Goal: Task Accomplishment & Management: Complete application form

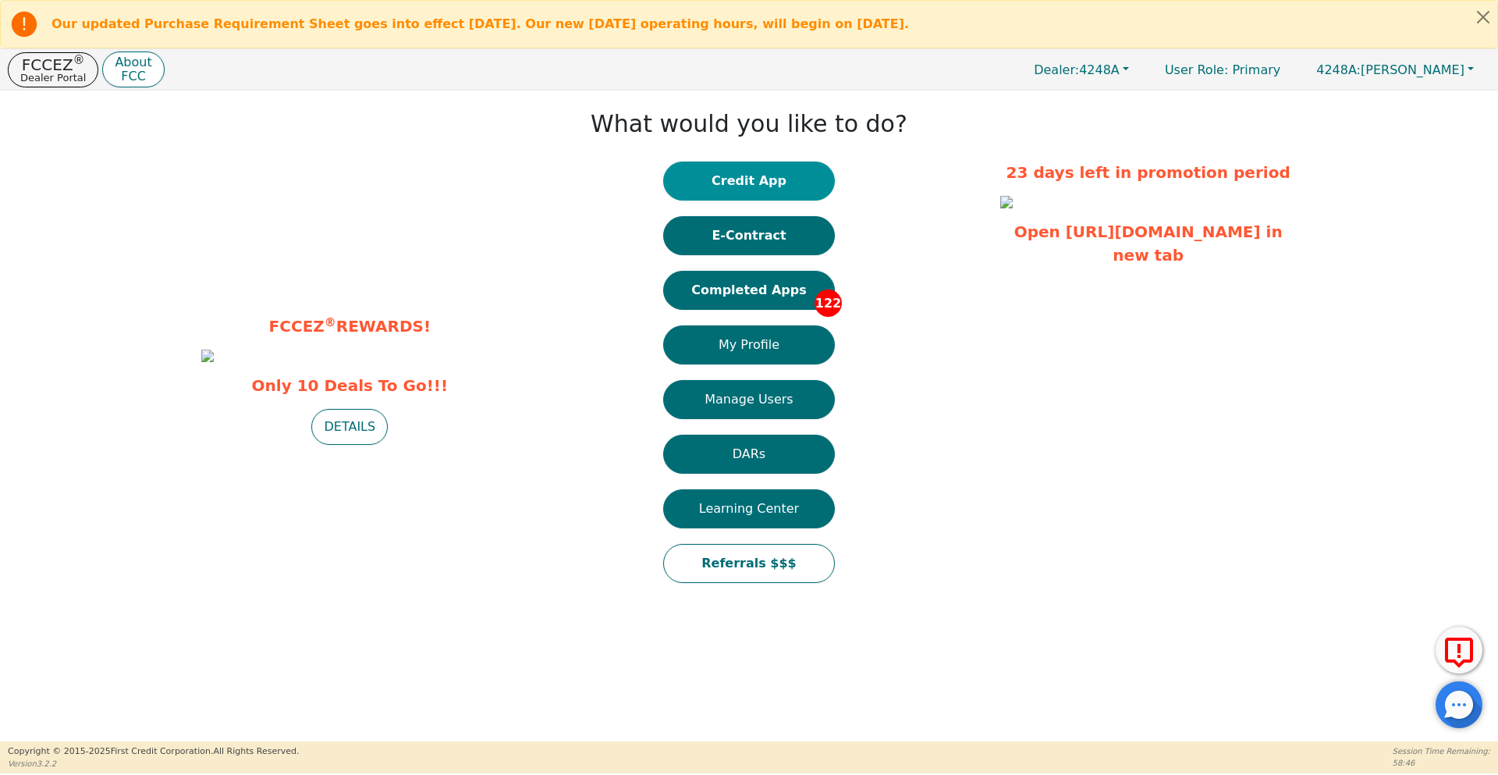
click at [686, 181] on button "Credit App" at bounding box center [749, 180] width 172 height 39
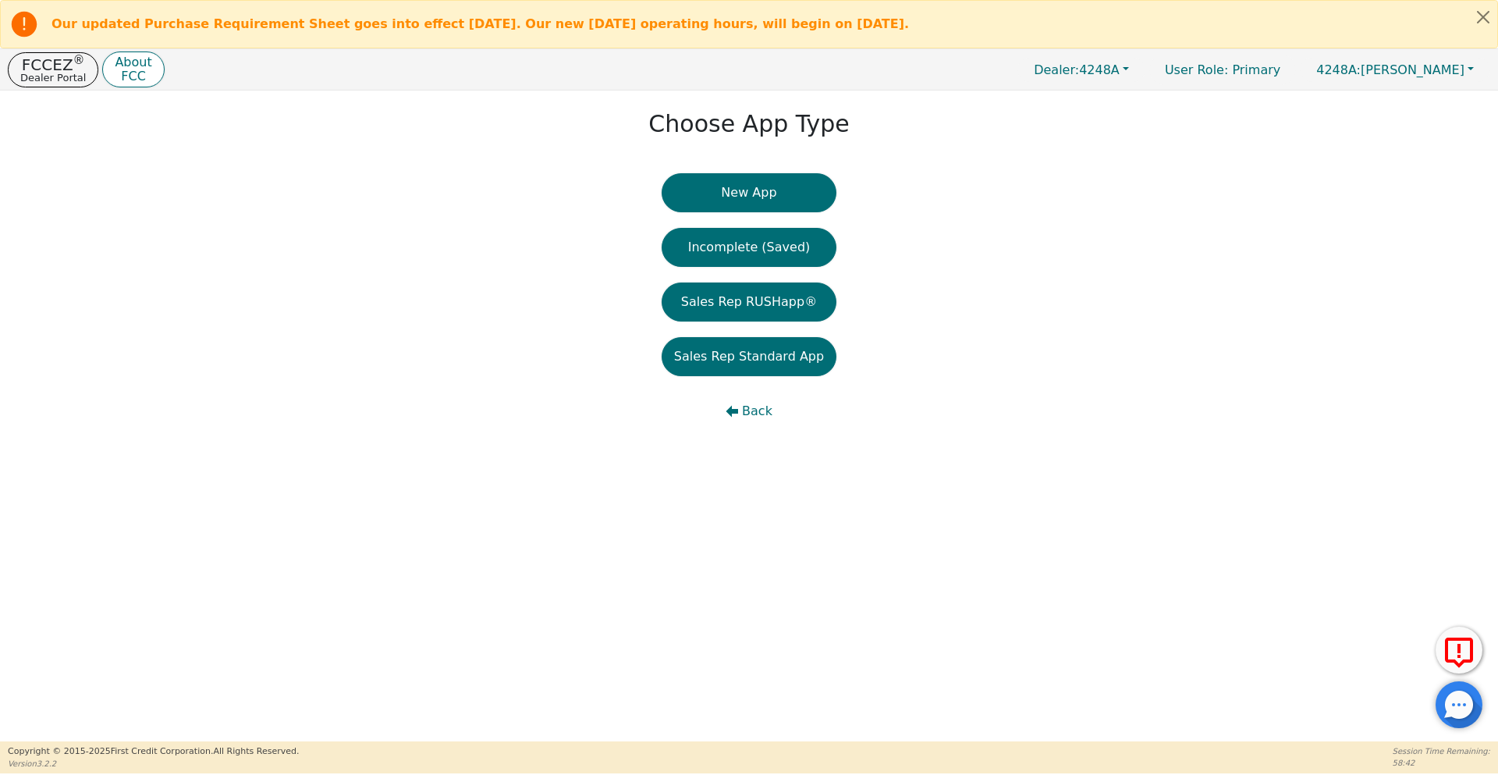
click at [686, 181] on button "New App" at bounding box center [749, 192] width 175 height 39
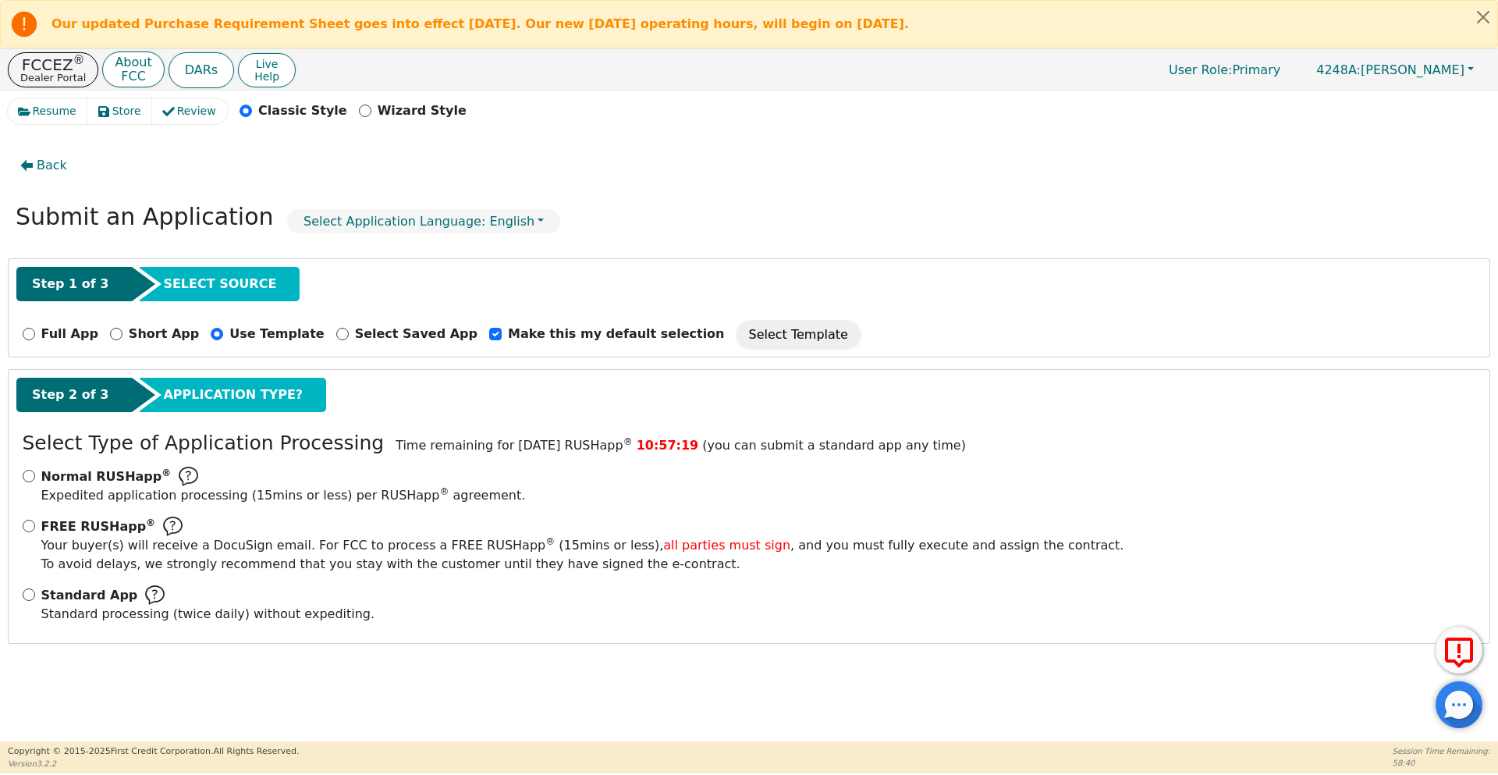
click at [36, 595] on div "Standard App Standard processing (twice daily) without expediting." at bounding box center [749, 604] width 1453 height 38
click at [33, 595] on input "Standard App Standard processing (twice daily) without expediting." at bounding box center [29, 594] width 12 height 12
radio input "true"
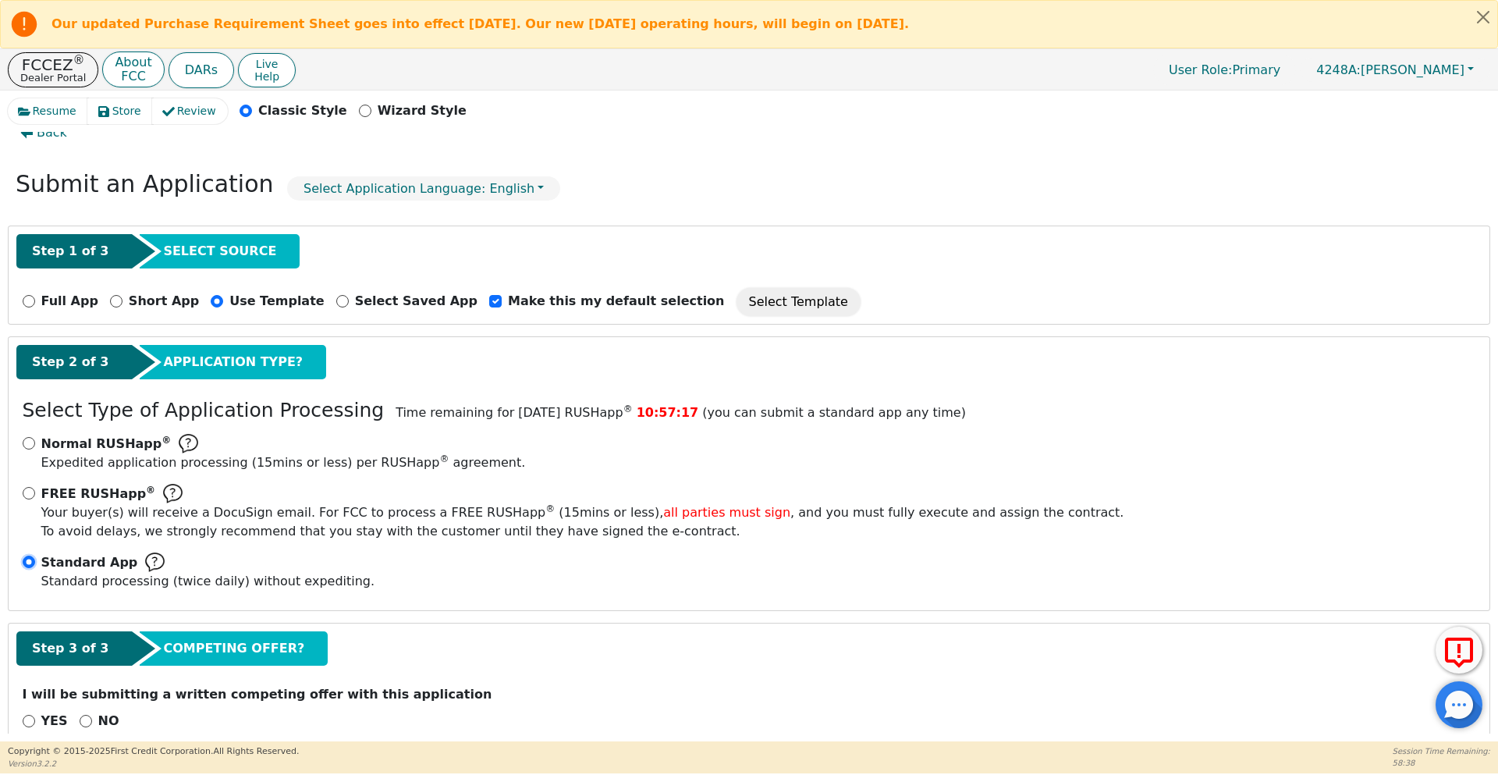
scroll to position [62, 0]
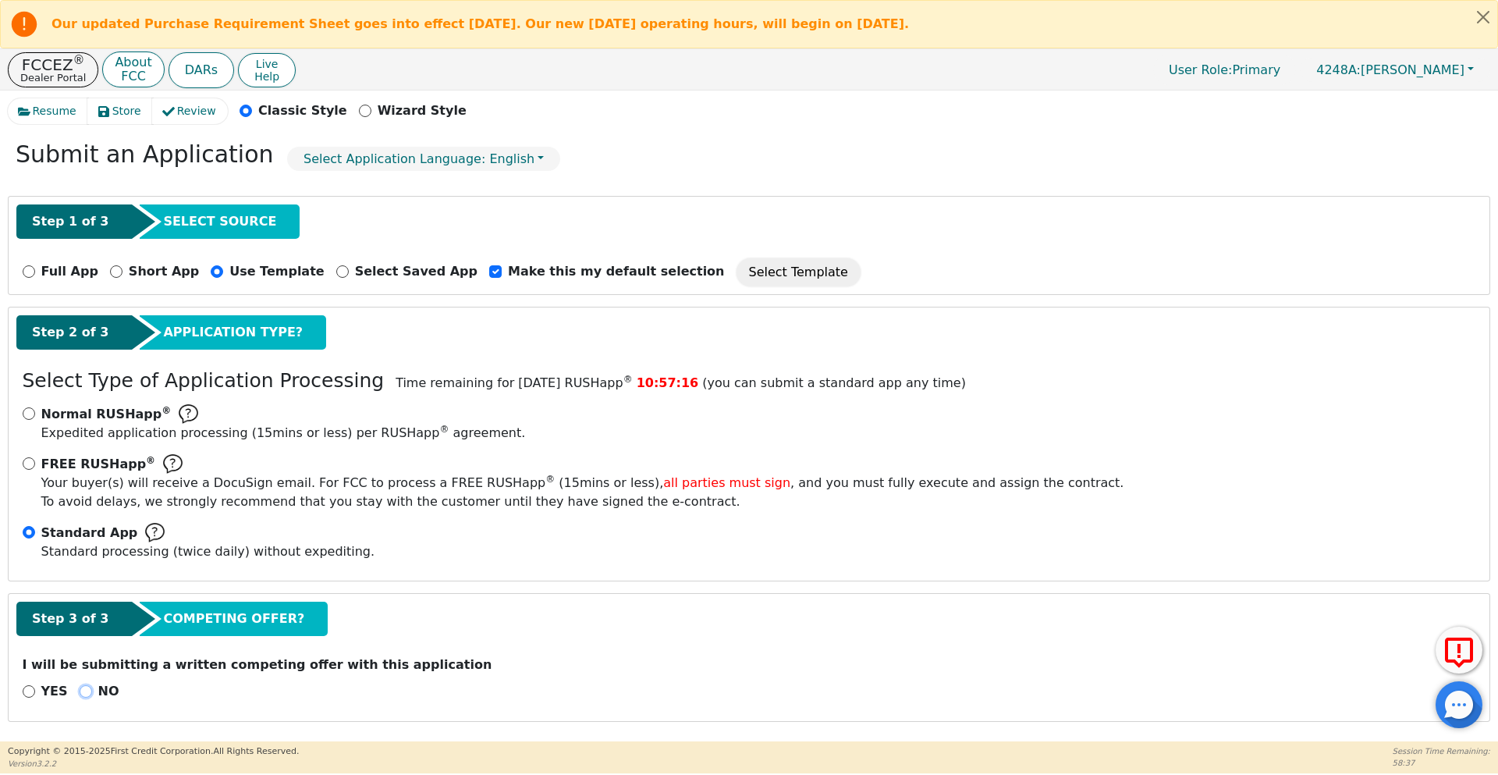
click at [82, 688] on input "NO" at bounding box center [86, 691] width 12 height 12
radio input "true"
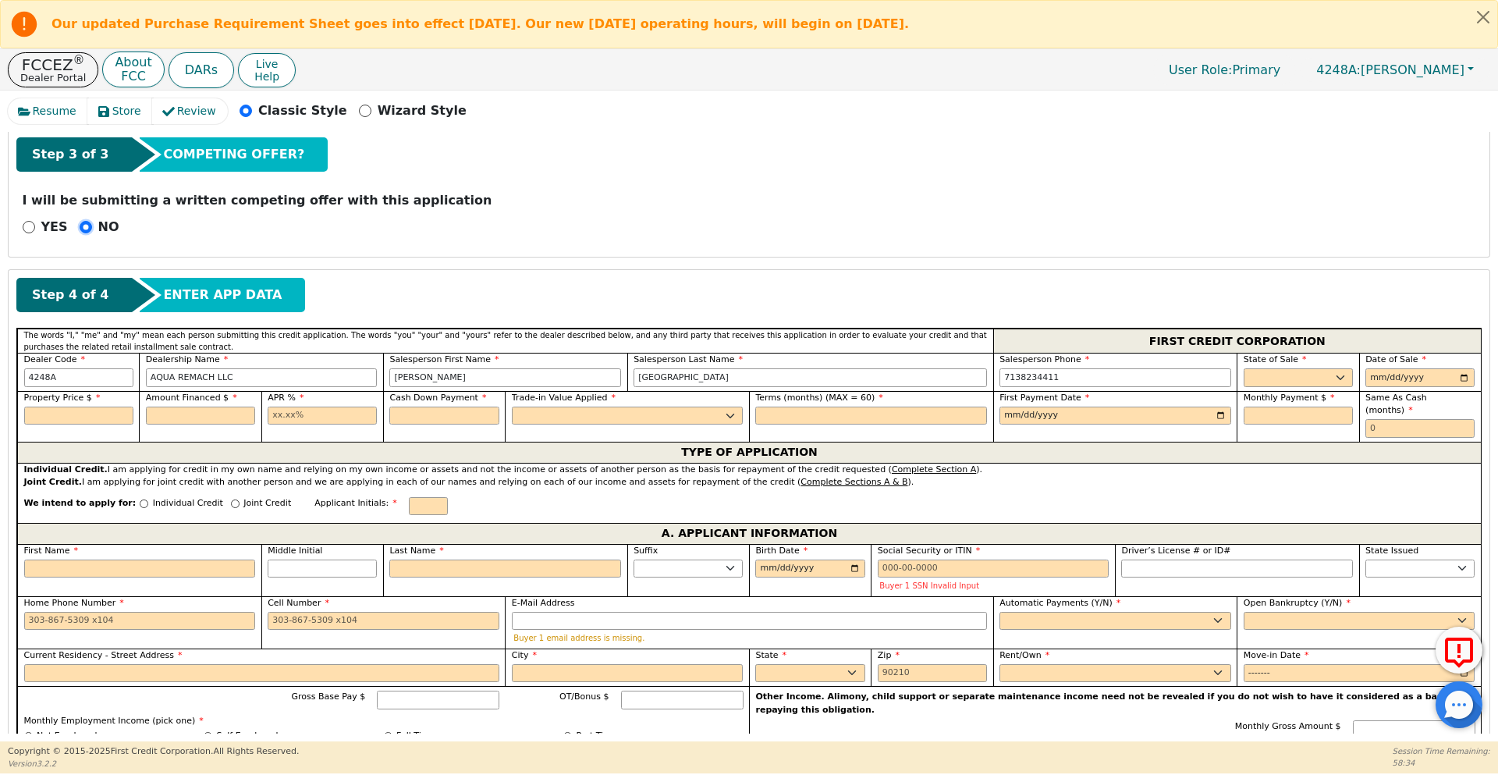
scroll to position [530, 0]
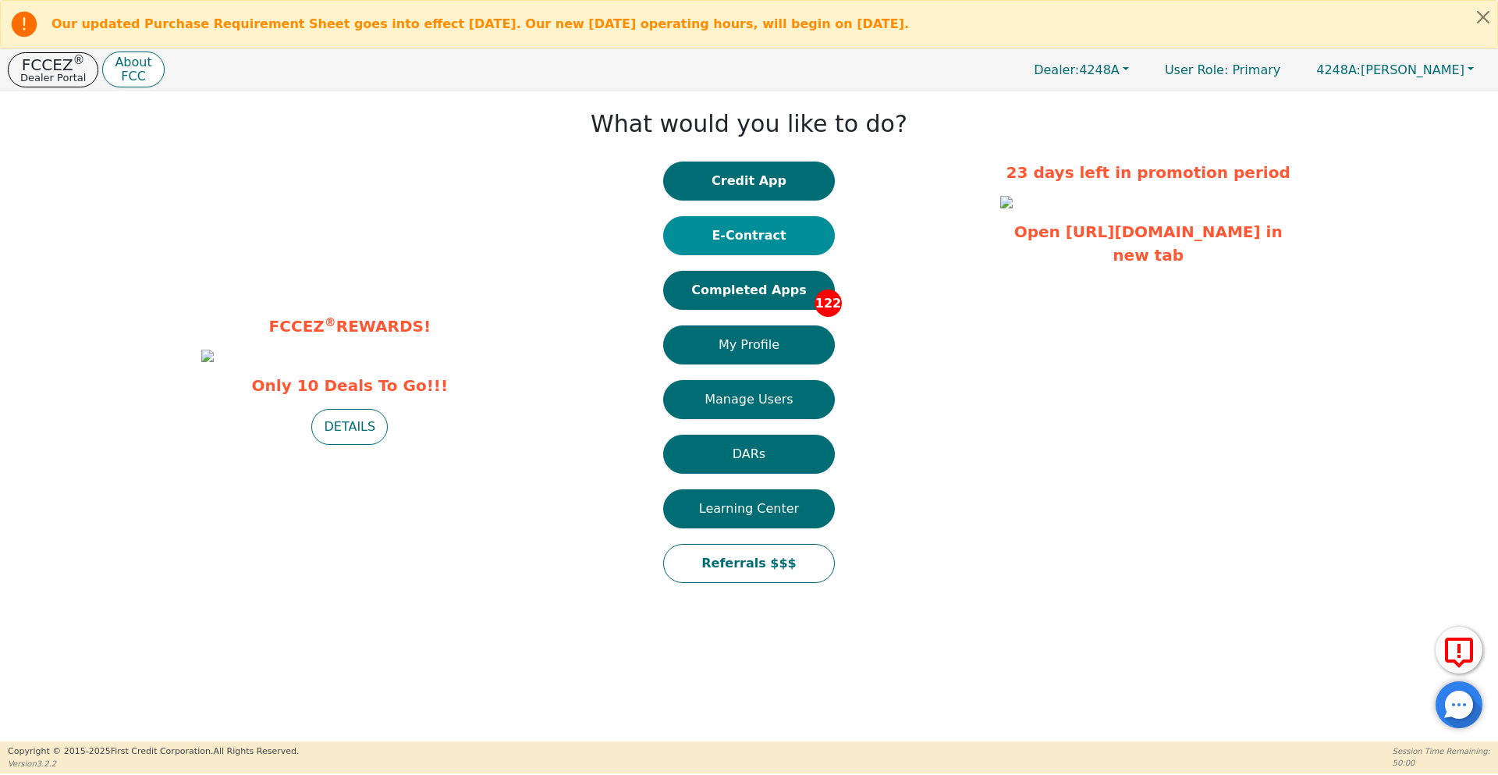
click at [763, 225] on button "E-Contract" at bounding box center [749, 235] width 172 height 39
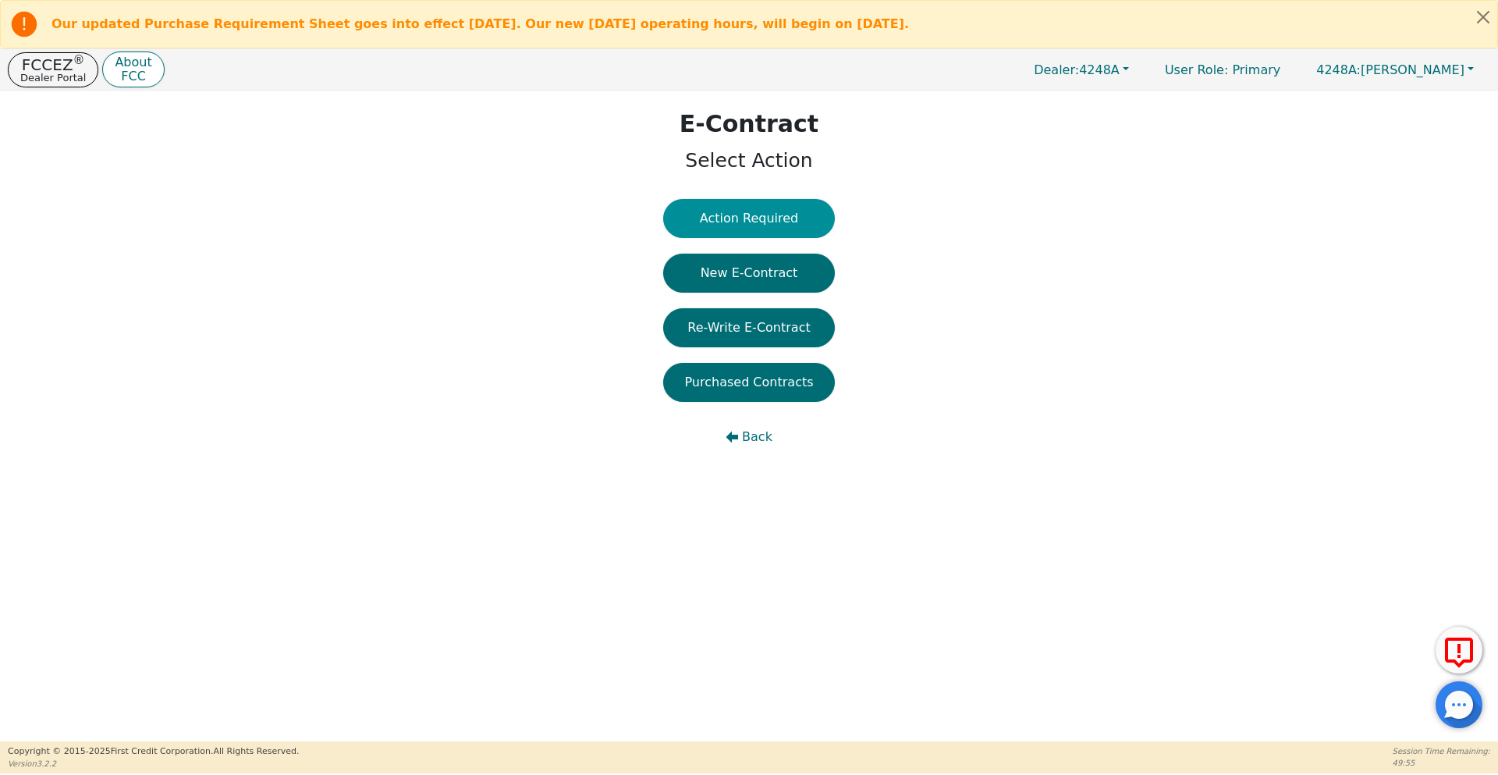
click at [796, 226] on button "Action Required" at bounding box center [749, 218] width 172 height 39
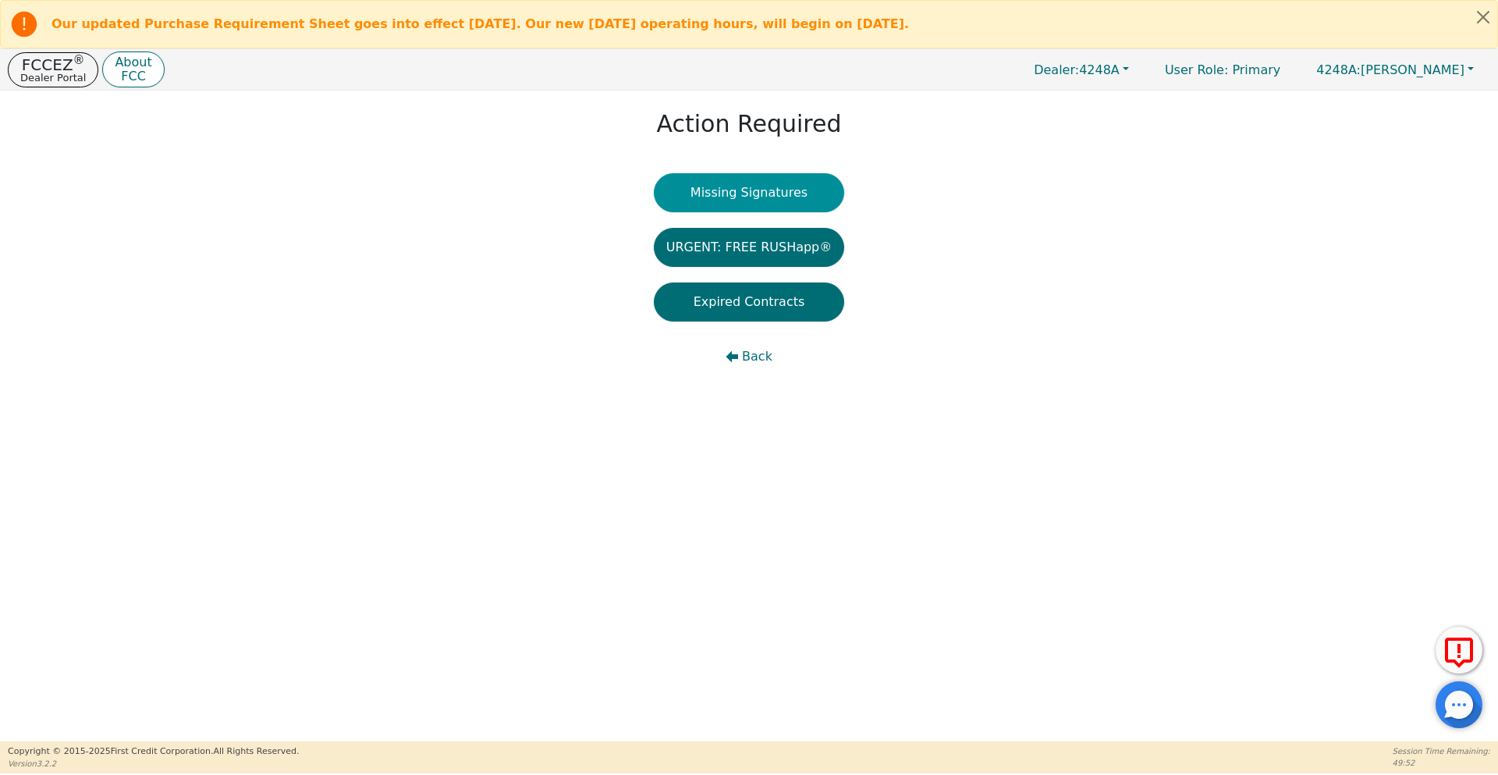
click at [779, 184] on button "Missing Signatures" at bounding box center [749, 192] width 191 height 39
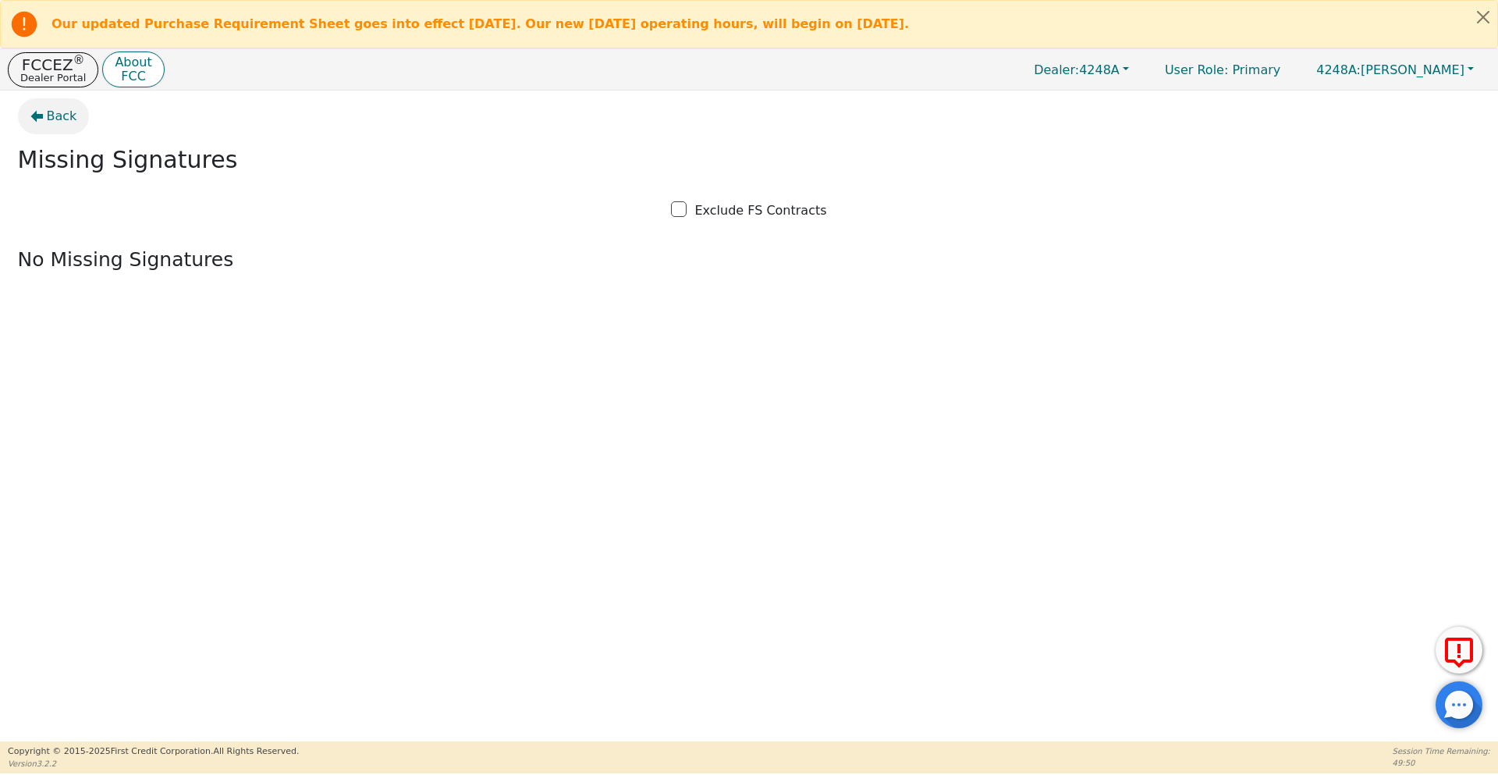
click at [61, 113] on span "Back" at bounding box center [62, 116] width 30 height 19
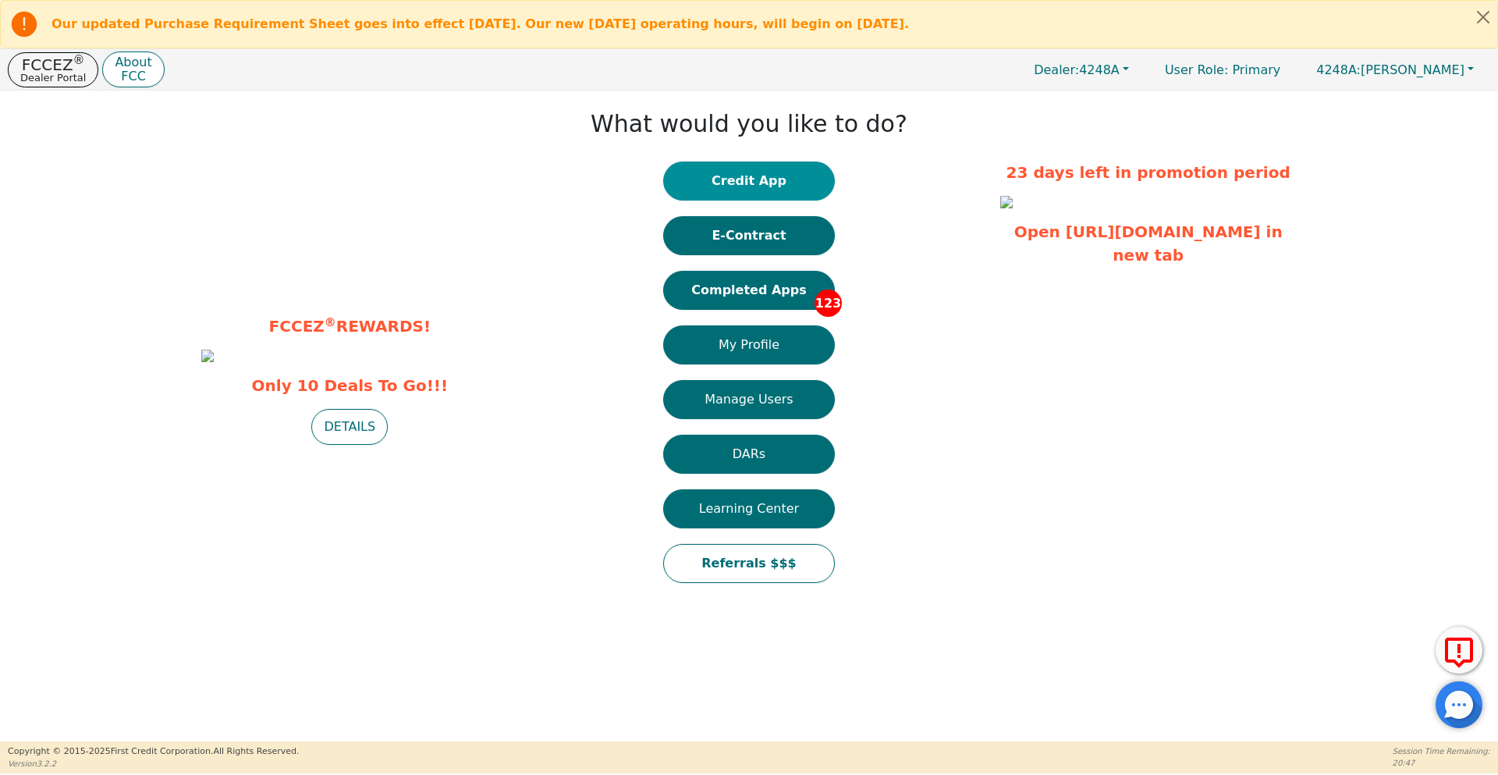
click at [717, 182] on button "Credit App" at bounding box center [749, 180] width 172 height 39
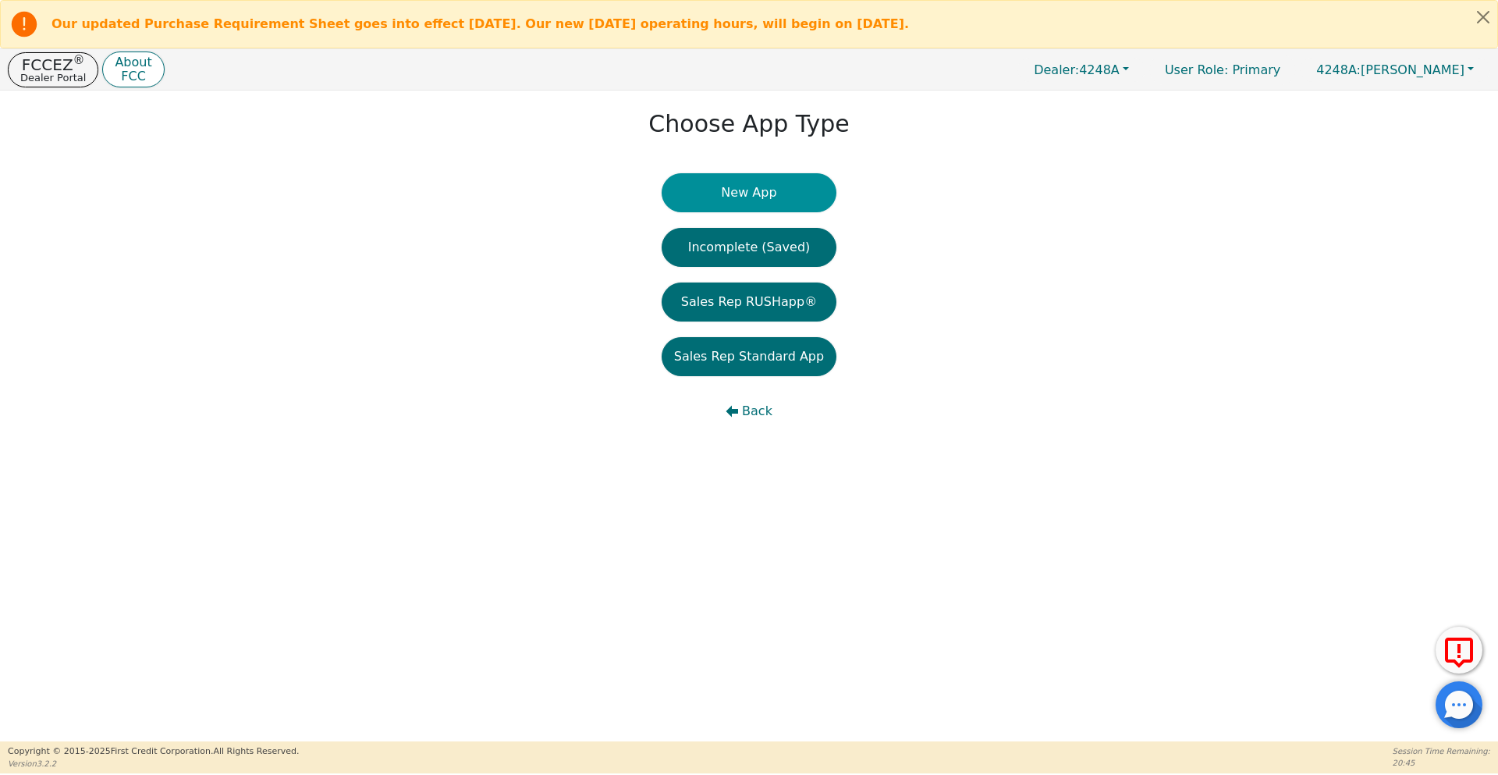
click at [730, 200] on button "New App" at bounding box center [749, 192] width 175 height 39
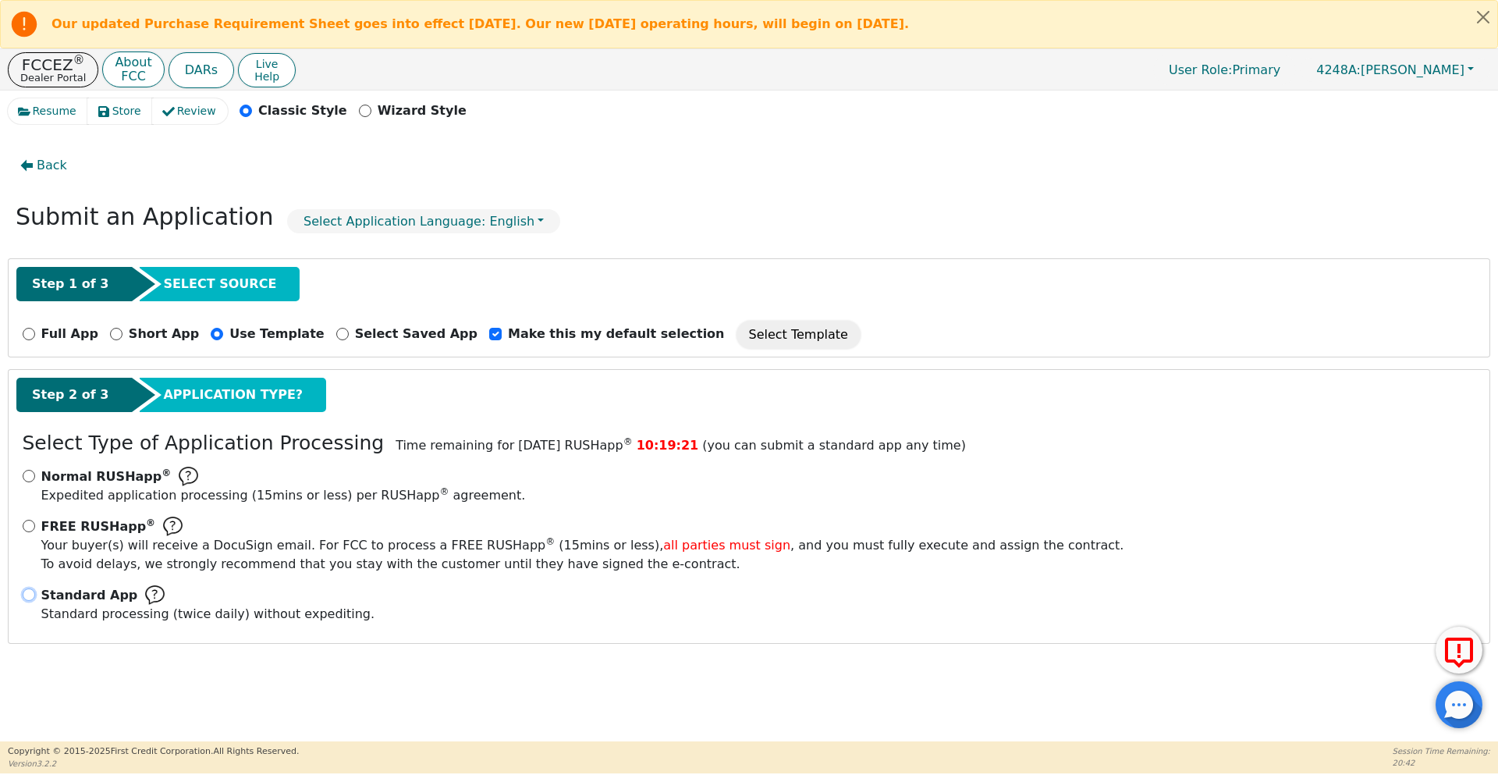
click at [30, 597] on input "Standard App Standard processing (twice daily) without expediting." at bounding box center [29, 594] width 12 height 12
radio input "true"
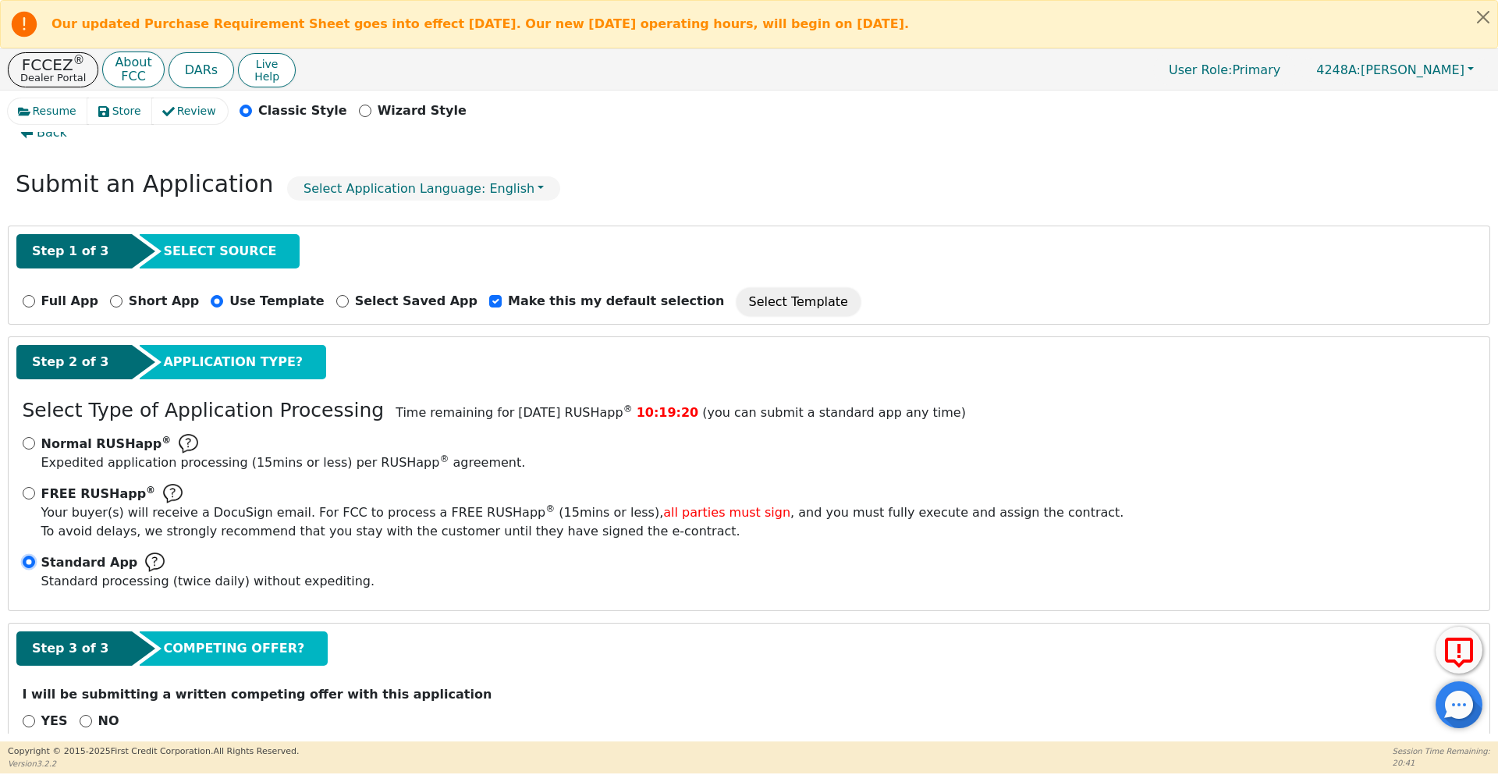
scroll to position [62, 0]
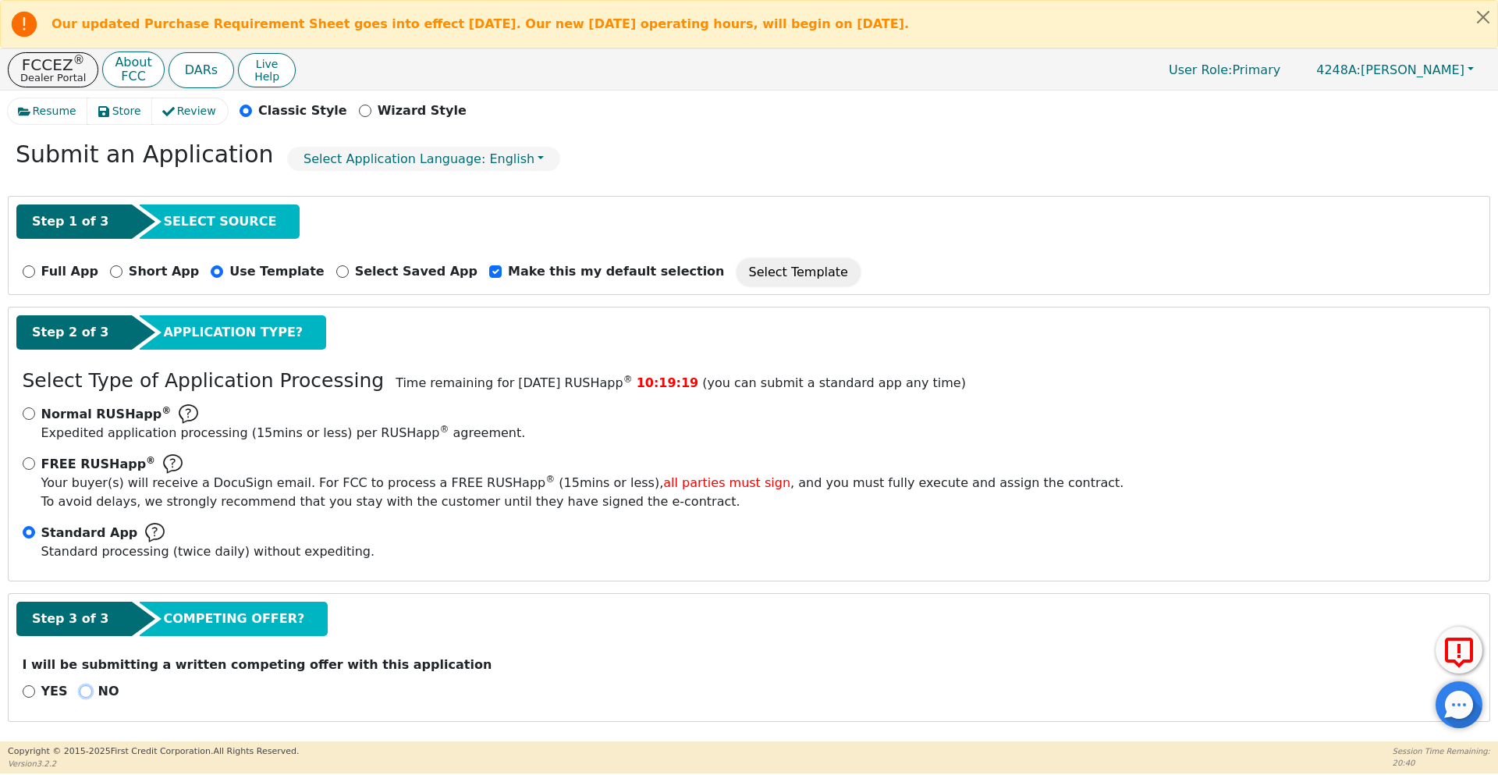
click at [80, 691] on input "NO" at bounding box center [86, 691] width 12 height 12
radio input "true"
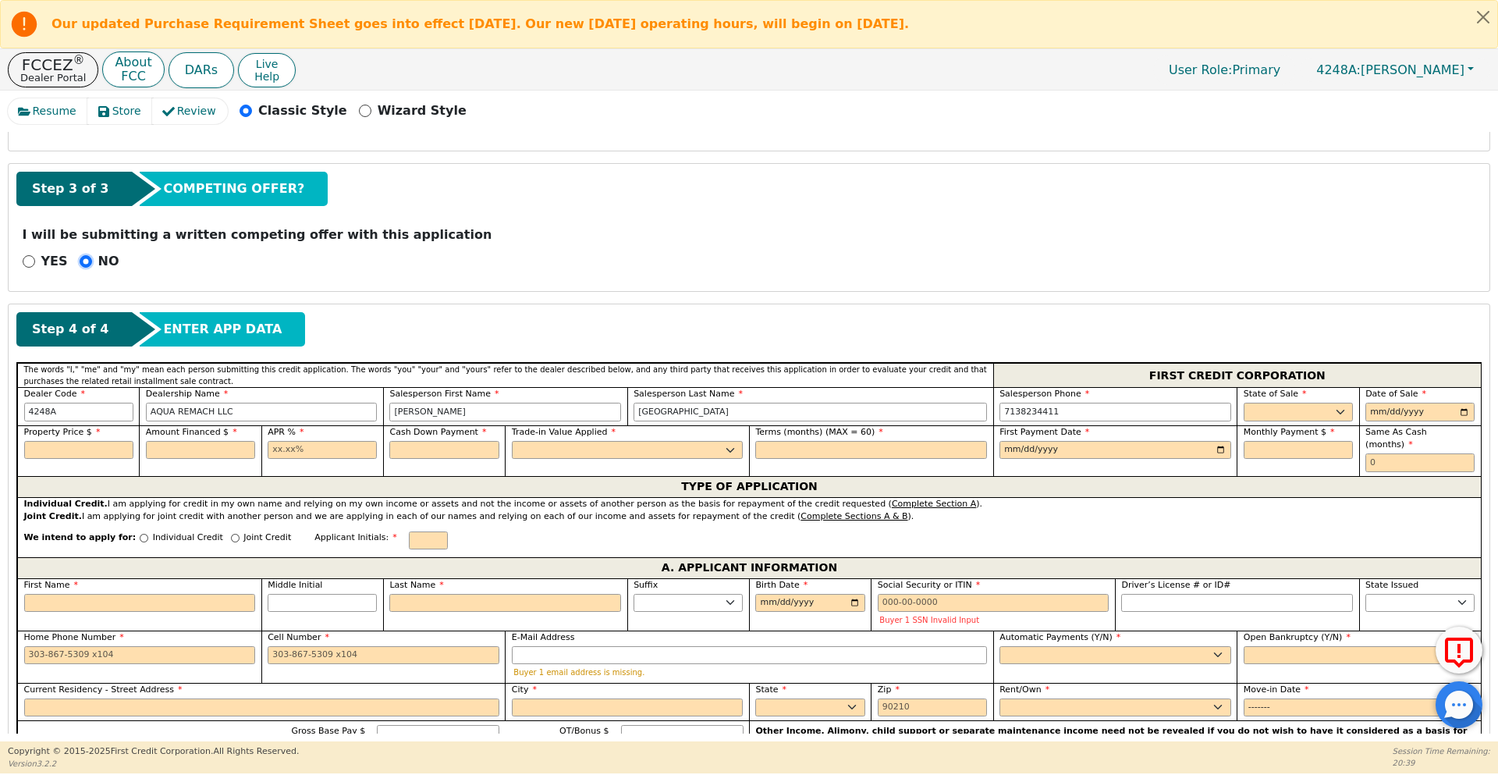
scroll to position [530, 0]
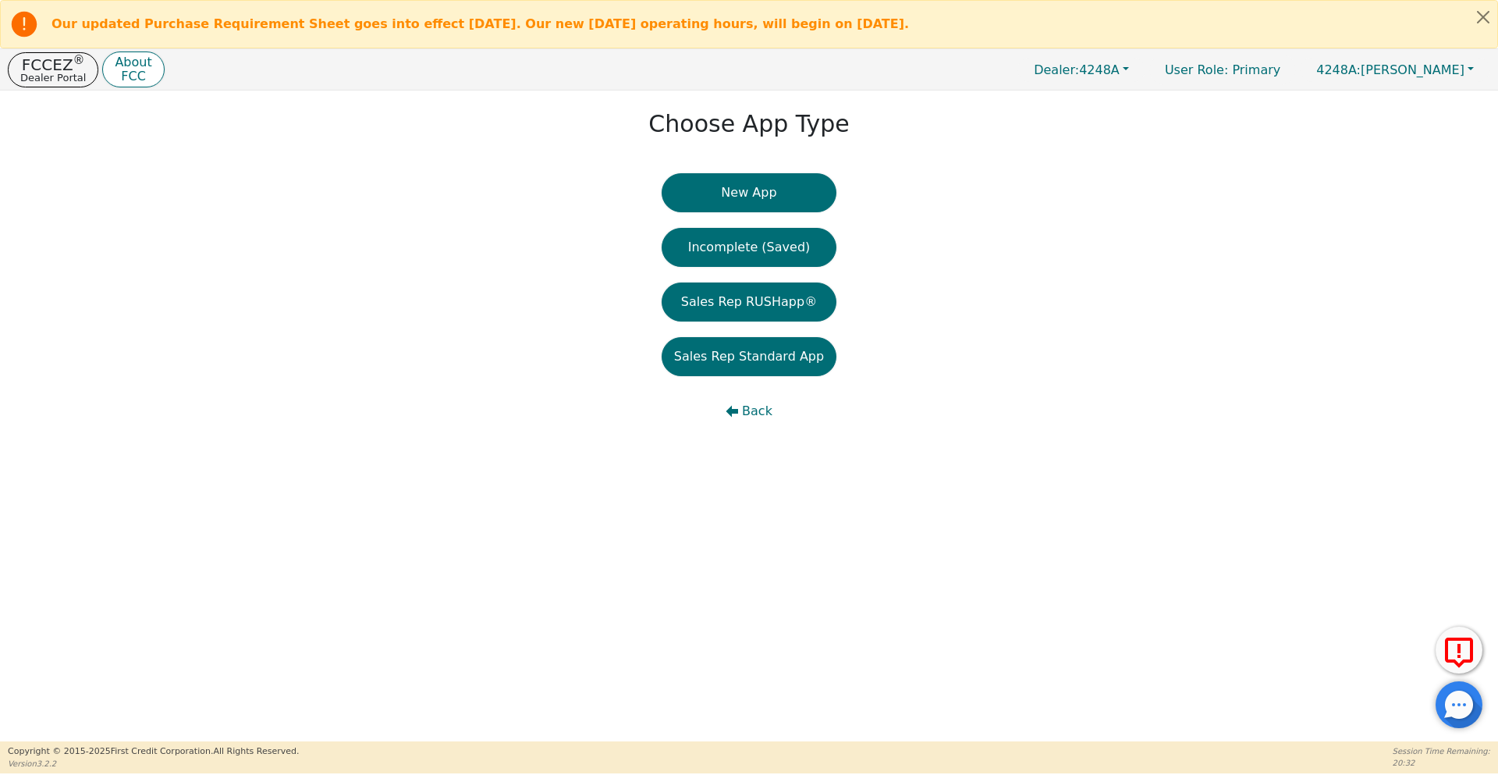
click at [1022, 432] on div "Choose App Type New App Incomplete (Saved) Sales Rep RUSHapp® Sales Rep Standar…" at bounding box center [749, 272] width 1498 height 364
drag, startPoint x: 1107, startPoint y: 651, endPoint x: 1467, endPoint y: 450, distance: 412.8
click at [1466, 449] on div "Choose App Type New App Incomplete (Saved) Sales Rep RUSHapp® Sales Rep Standar…" at bounding box center [749, 415] width 1498 height 651
click at [741, 197] on button "New App" at bounding box center [749, 192] width 175 height 39
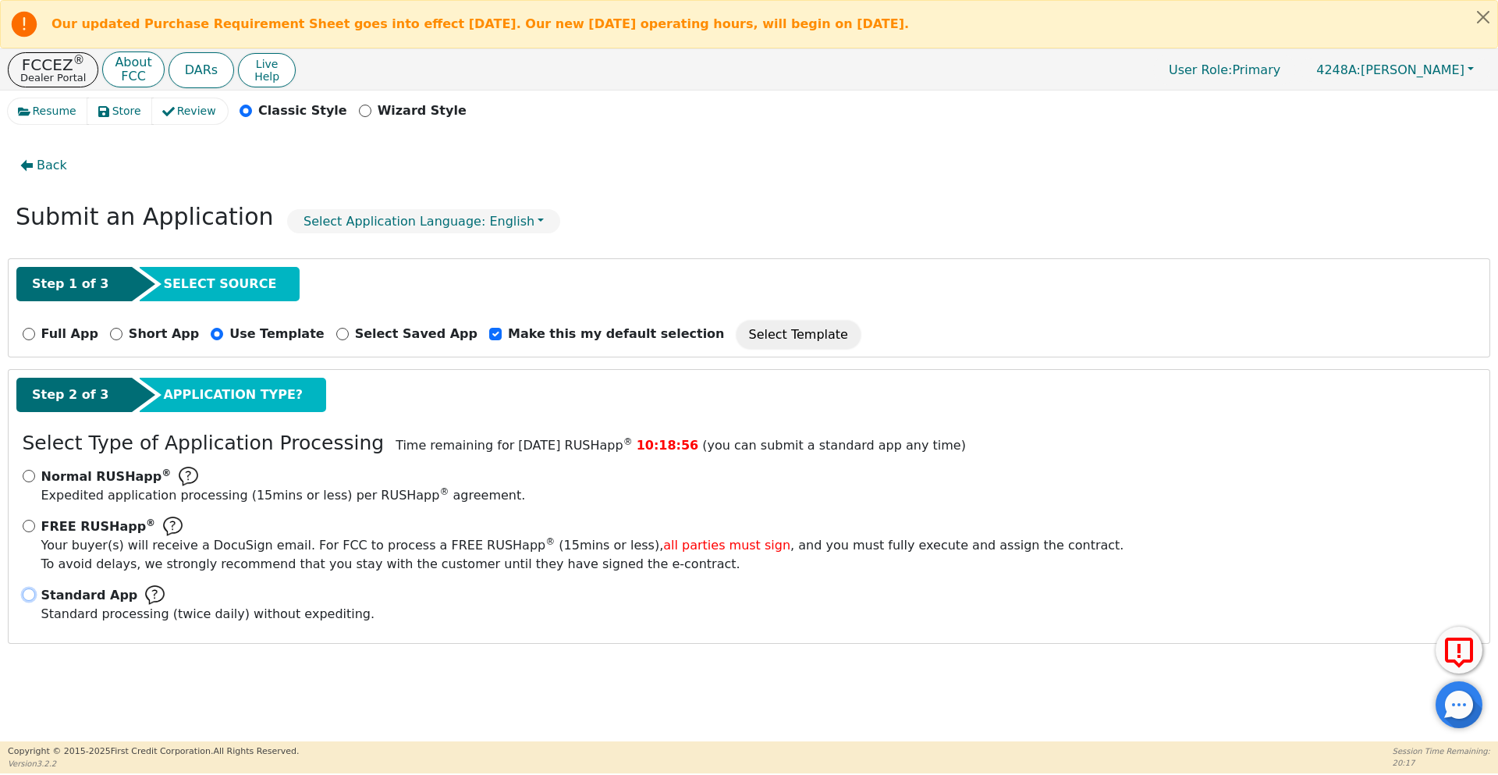
click at [28, 594] on input "Standard App Standard processing (twice daily) without expediting." at bounding box center [29, 594] width 12 height 12
radio input "true"
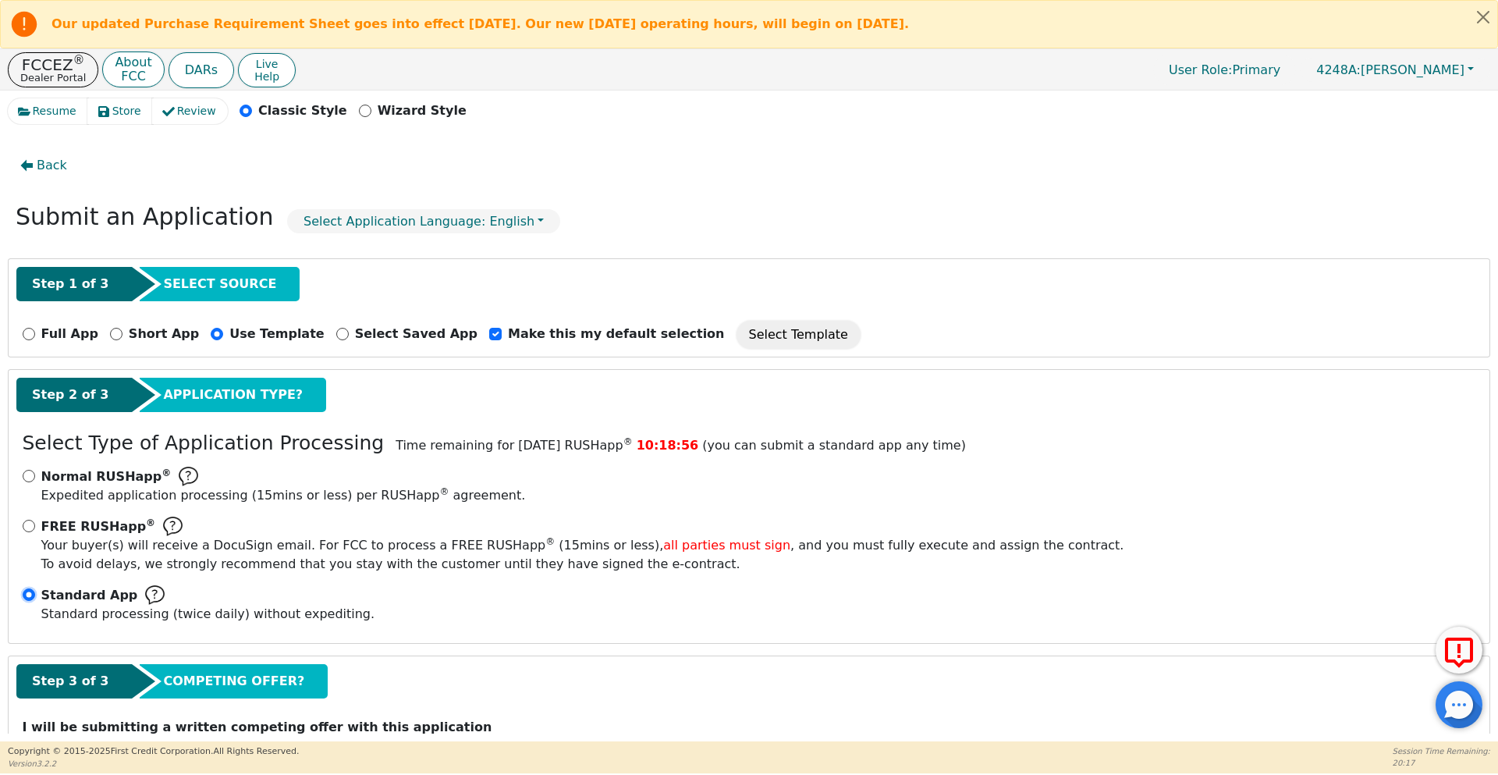
scroll to position [62, 0]
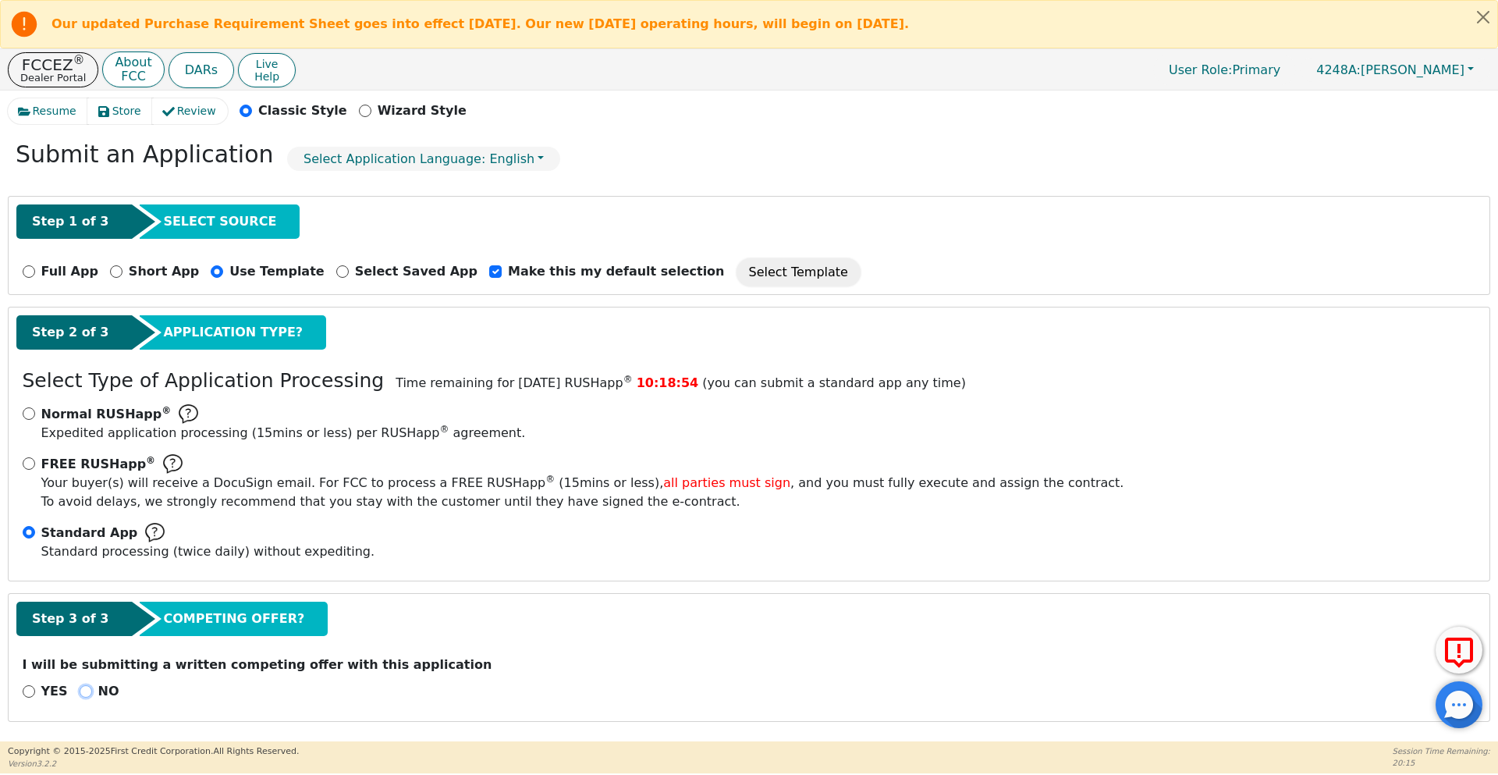
click at [81, 691] on input "NO" at bounding box center [86, 691] width 12 height 12
radio input "true"
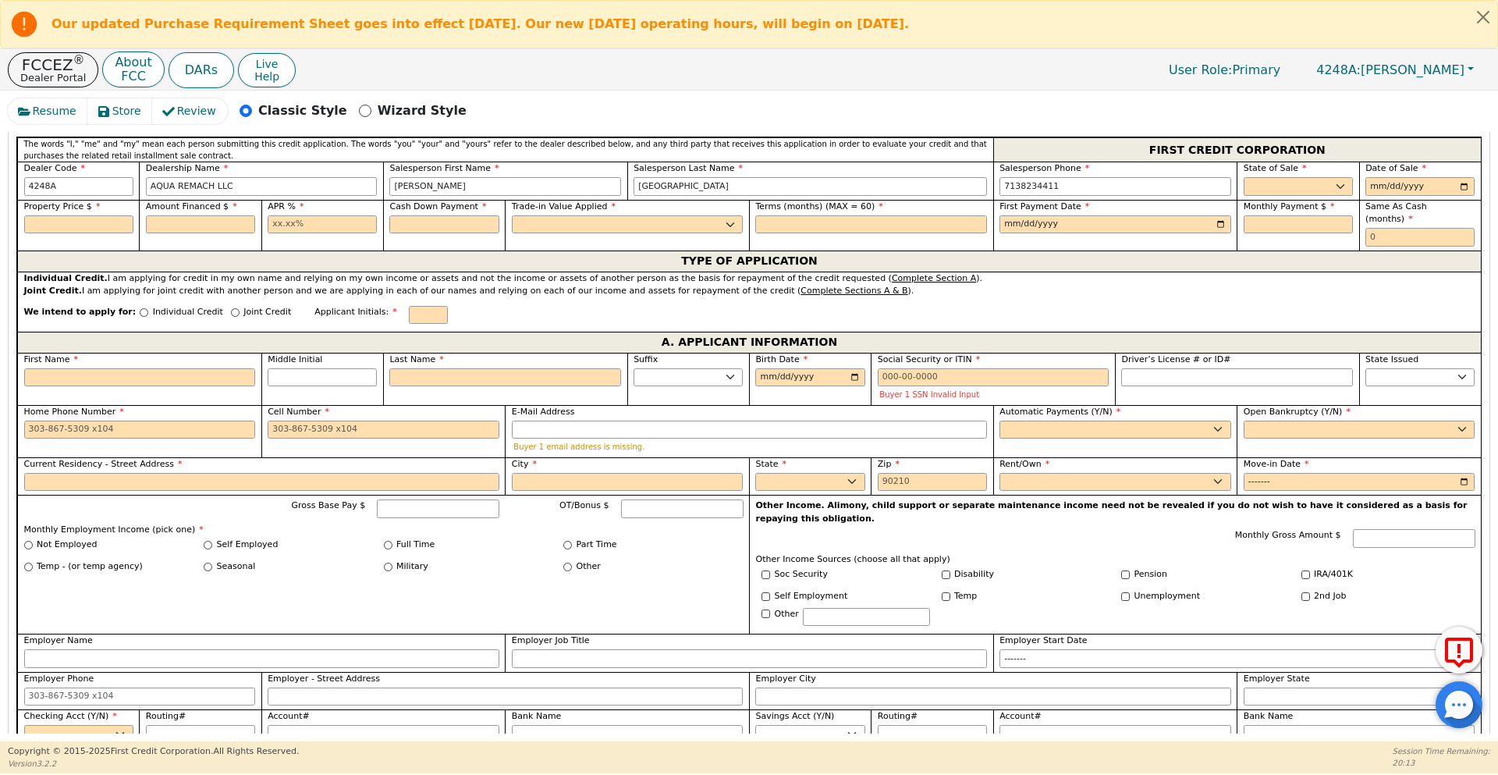
scroll to position [624, 0]
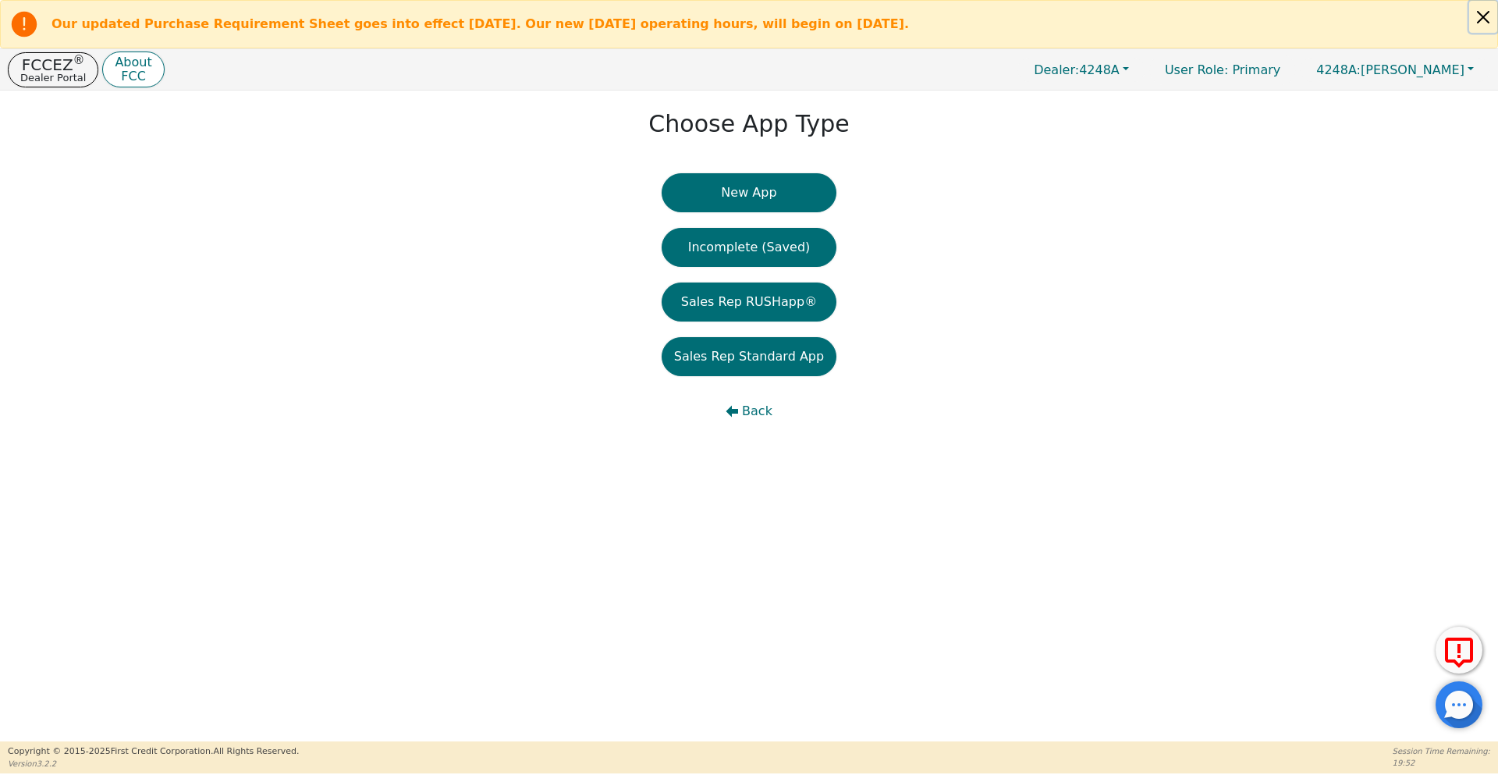
click at [1489, 19] on button "Close alert" at bounding box center [1483, 17] width 28 height 32
